Goal: Information Seeking & Learning: Learn about a topic

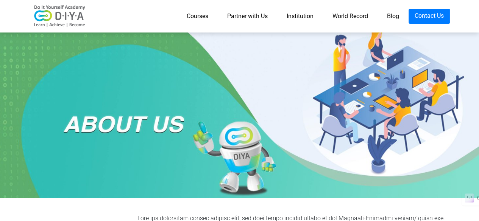
scroll to position [2, 0]
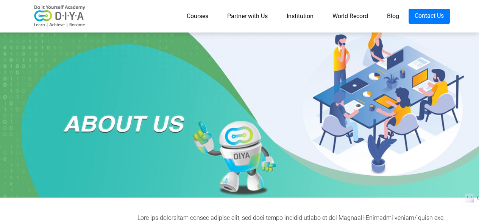
click at [197, 15] on link "Courses" at bounding box center [197, 16] width 40 height 15
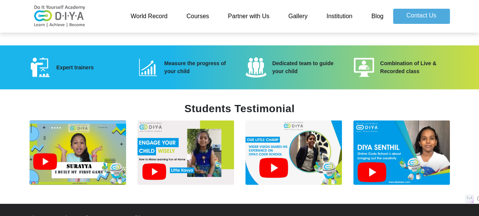
scroll to position [1030, 0]
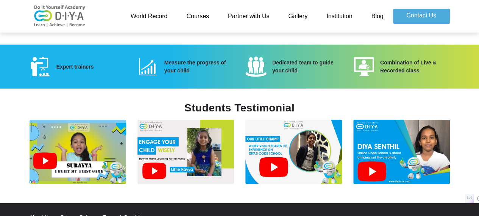
click at [78, 145] on img at bounding box center [78, 152] width 96 height 64
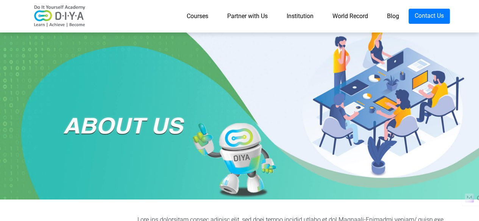
click at [300, 15] on link "Institution" at bounding box center [300, 16] width 46 height 15
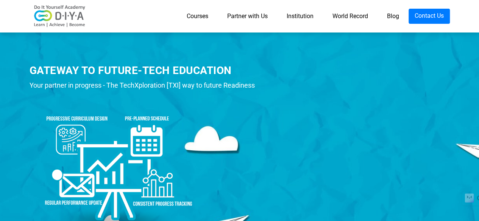
click at [358, 16] on link "World Record" at bounding box center [350, 16] width 54 height 15
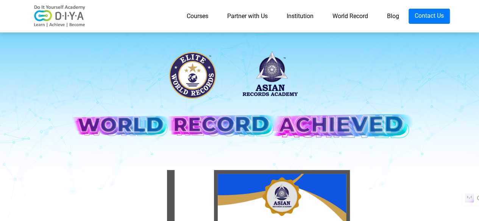
click at [251, 14] on link "Partner with Us" at bounding box center [247, 16] width 59 height 15
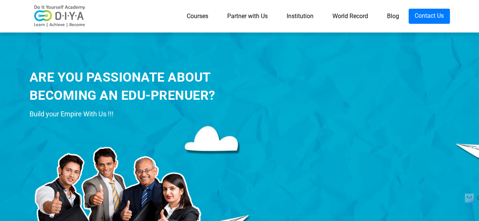
click at [199, 17] on link "Courses" at bounding box center [197, 16] width 40 height 15
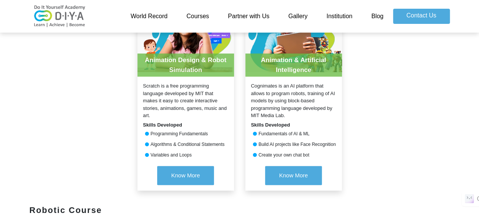
scroll to position [357, 0]
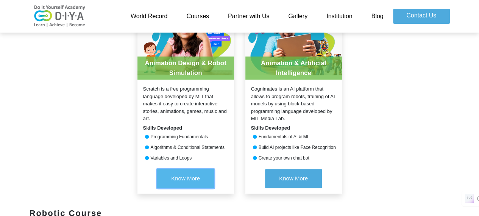
click at [185, 184] on button "Know More" at bounding box center [185, 178] width 57 height 19
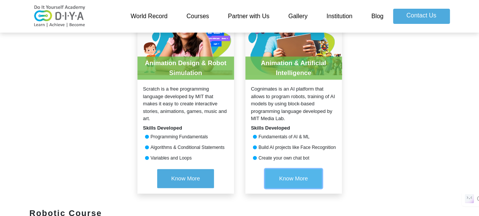
click at [300, 171] on button "Know More" at bounding box center [293, 178] width 57 height 19
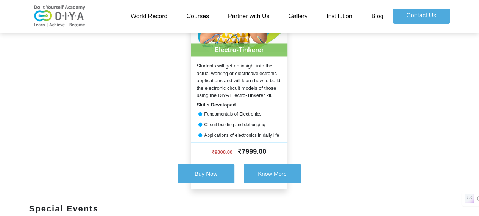
scroll to position [611, 0]
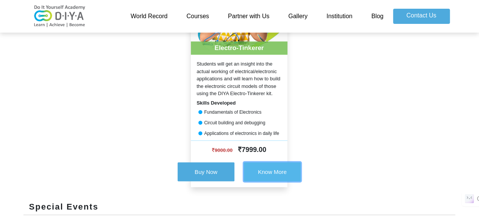
click at [281, 167] on button "Know More" at bounding box center [272, 171] width 57 height 19
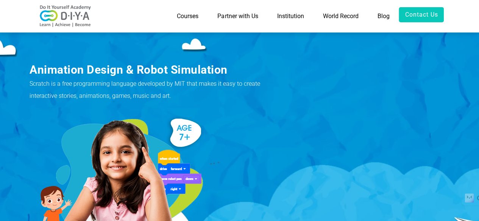
click at [455, 96] on div "Animation Design & Robot Simulation Scratch is a free programming language deve…" at bounding box center [239, 153] width 479 height 246
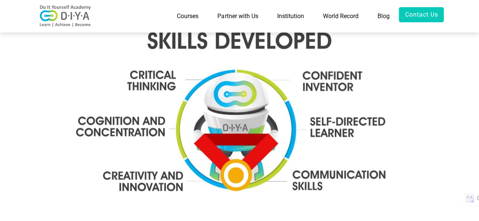
scroll to position [860, 0]
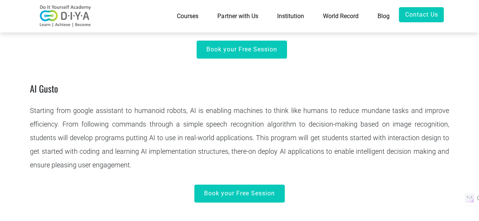
scroll to position [445, 0]
